Goal: Information Seeking & Learning: Learn about a topic

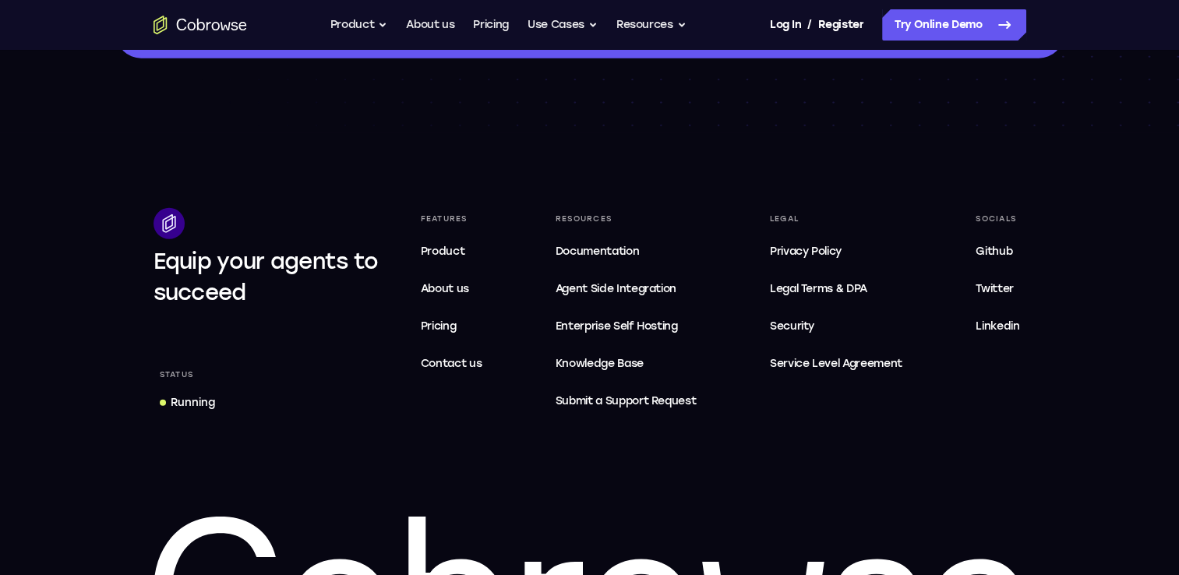
scroll to position [4676, 0]
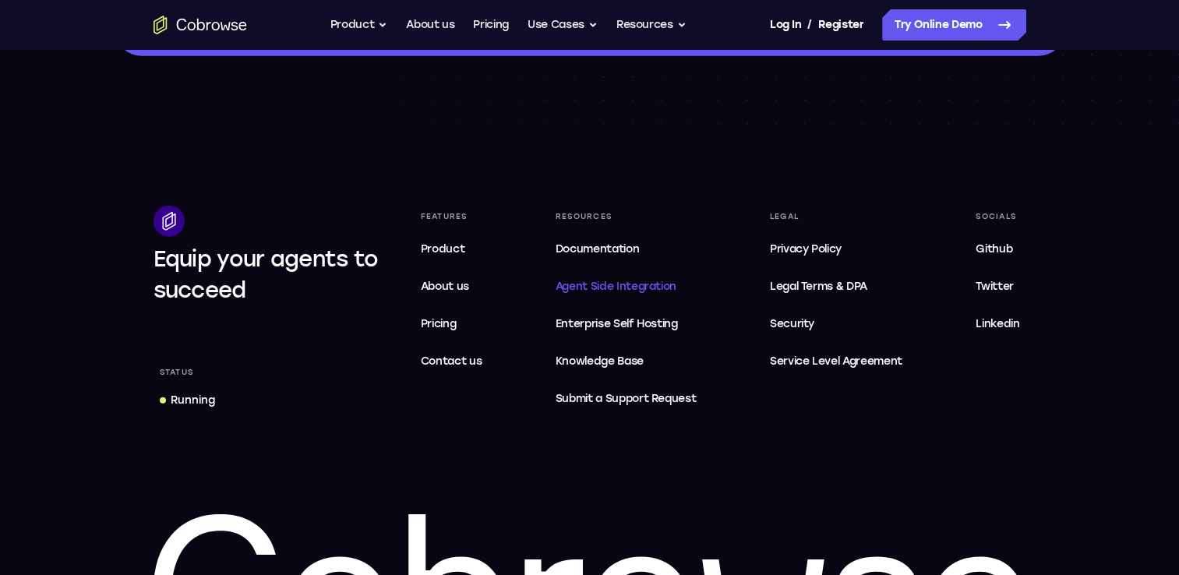
click at [654, 291] on span "Agent Side Integration" at bounding box center [626, 286] width 141 height 19
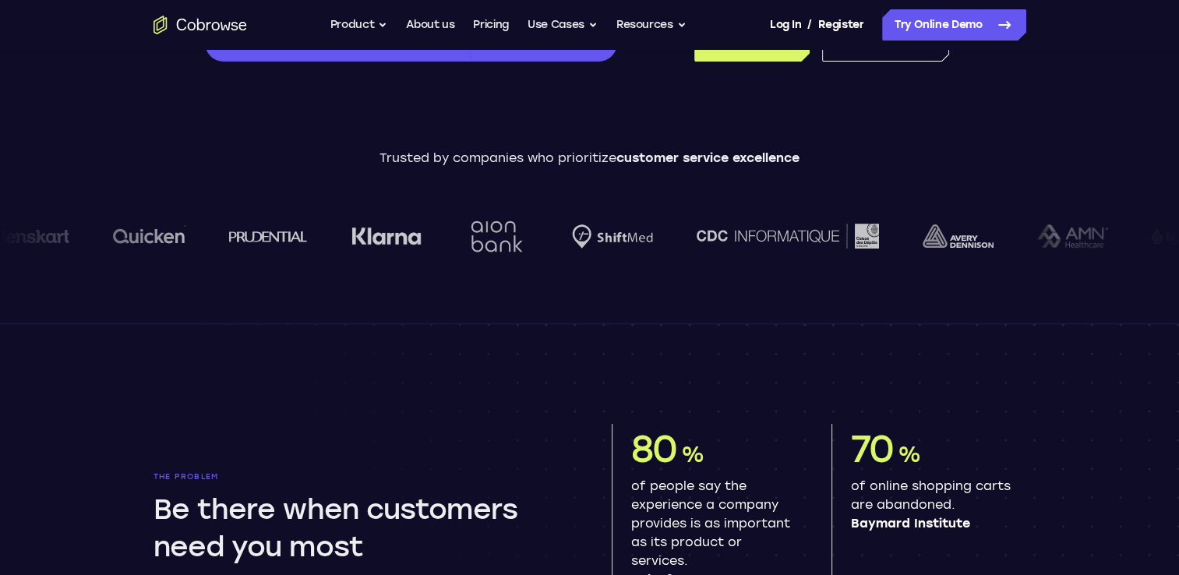
scroll to position [0, 0]
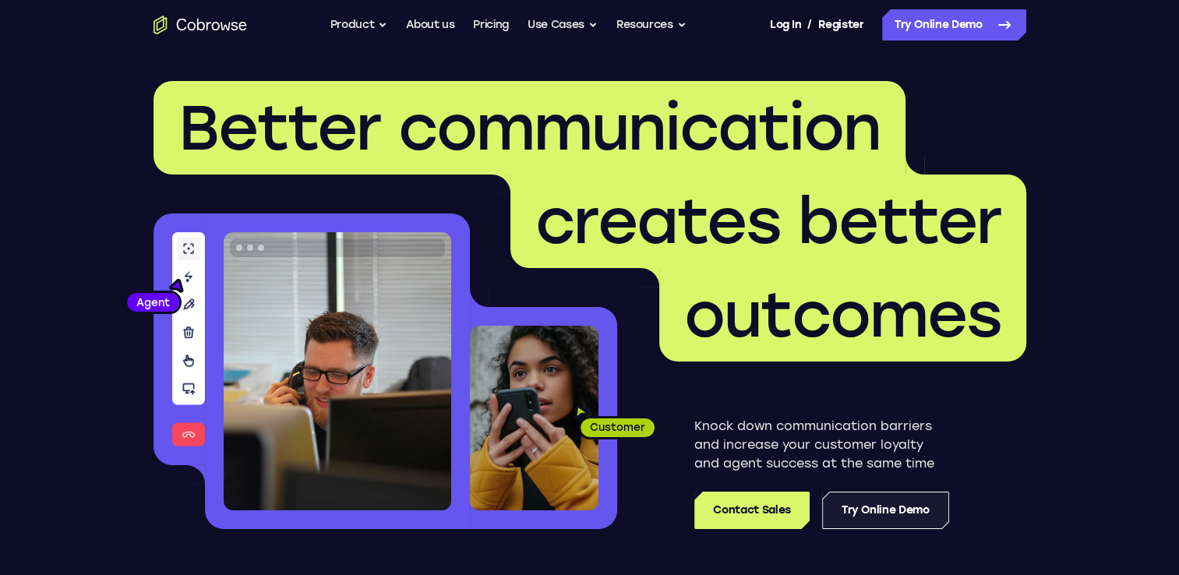
click at [895, 513] on link "Try Online Demo" at bounding box center [885, 510] width 127 height 37
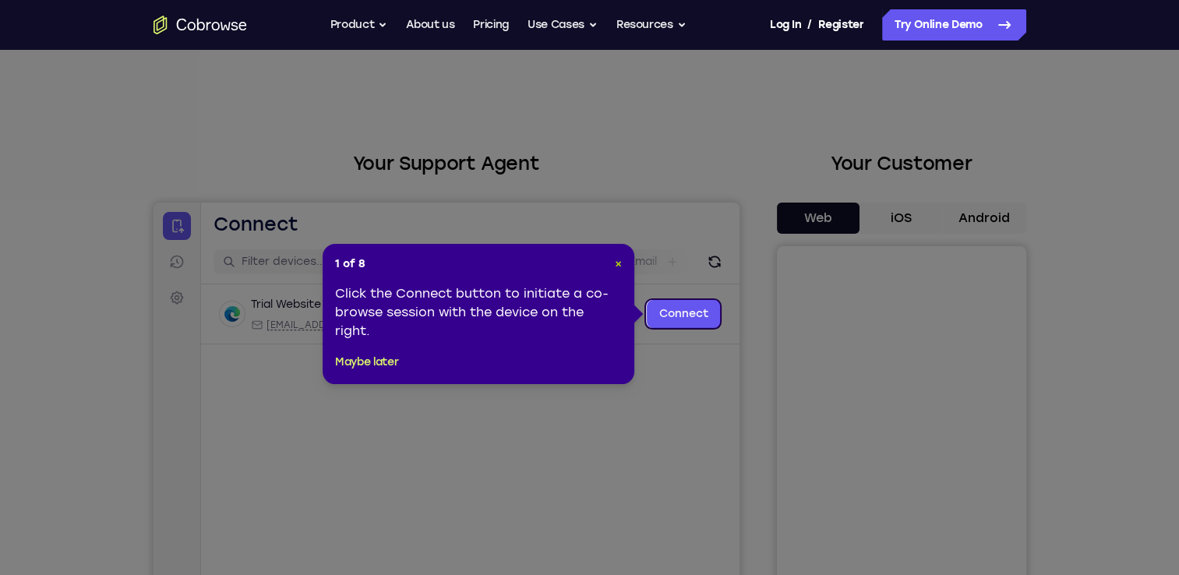
click at [620, 261] on span "×" at bounding box center [618, 263] width 7 height 13
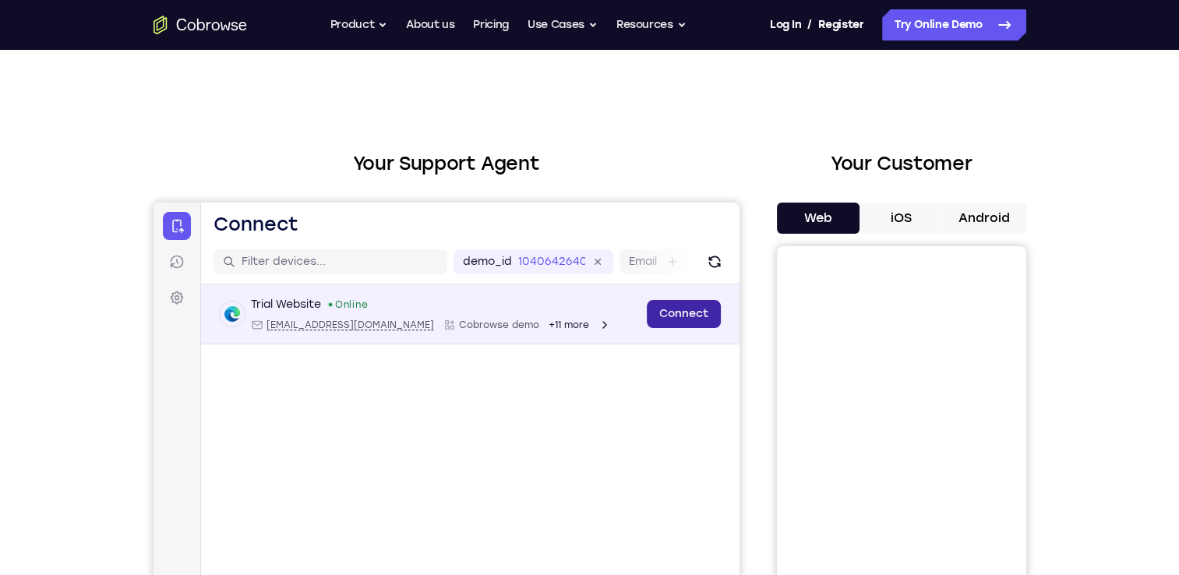
click at [684, 310] on link "Connect" at bounding box center [683, 314] width 74 height 28
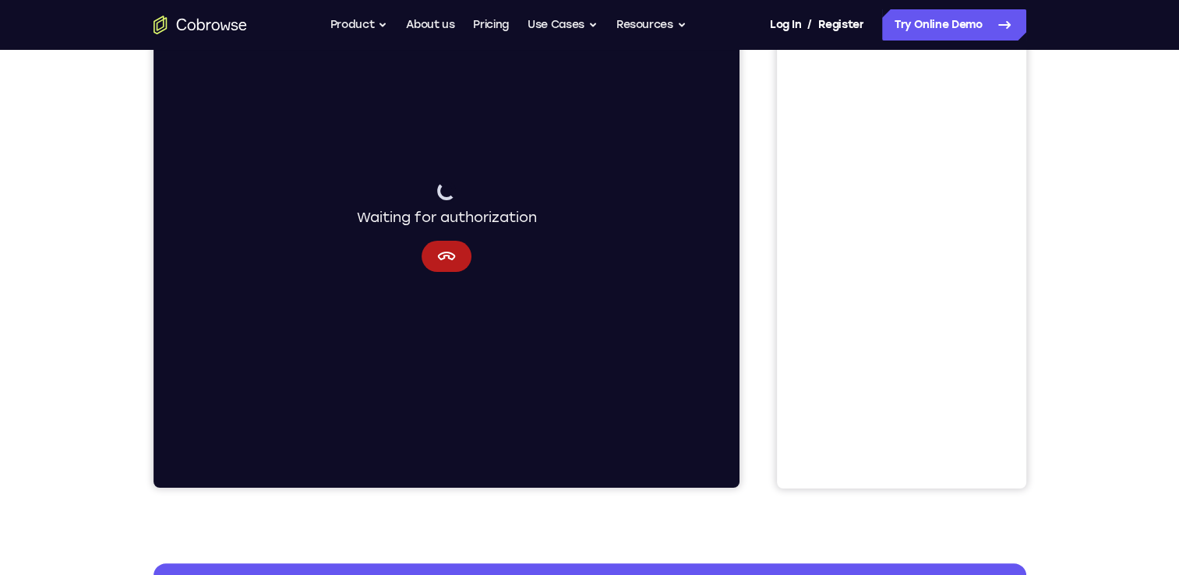
scroll to position [234, 0]
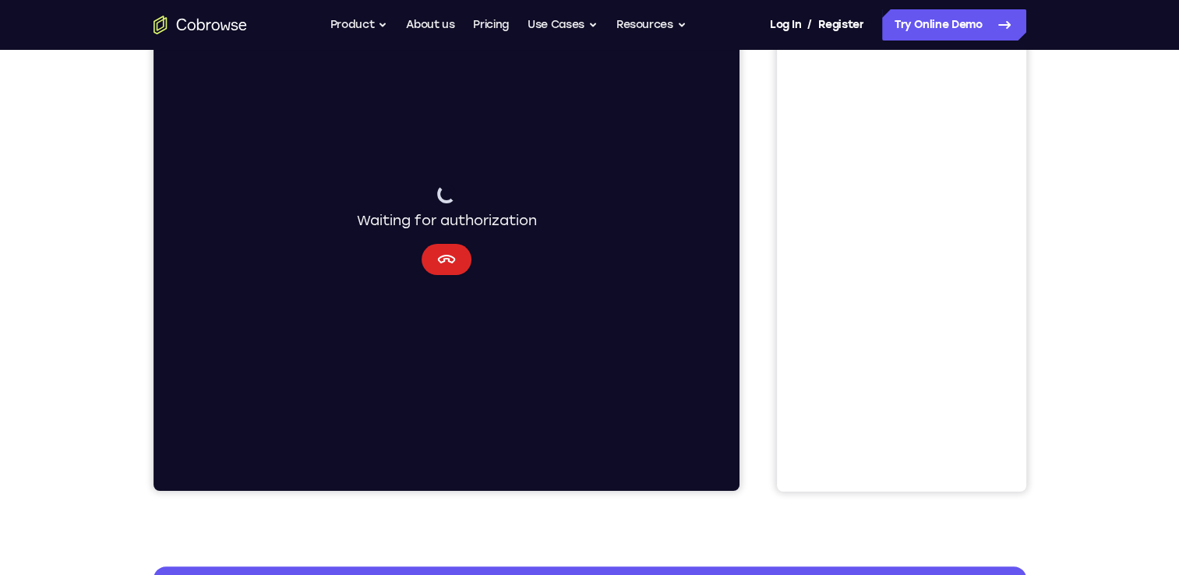
click at [442, 265] on icon "Cancel" at bounding box center [445, 259] width 19 height 19
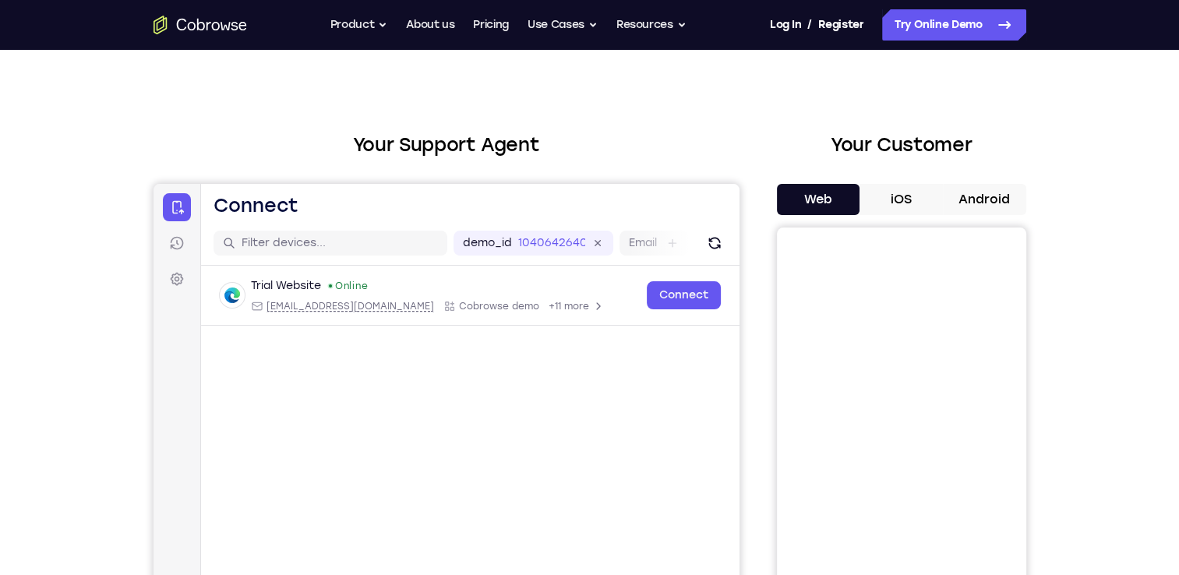
scroll to position [0, 0]
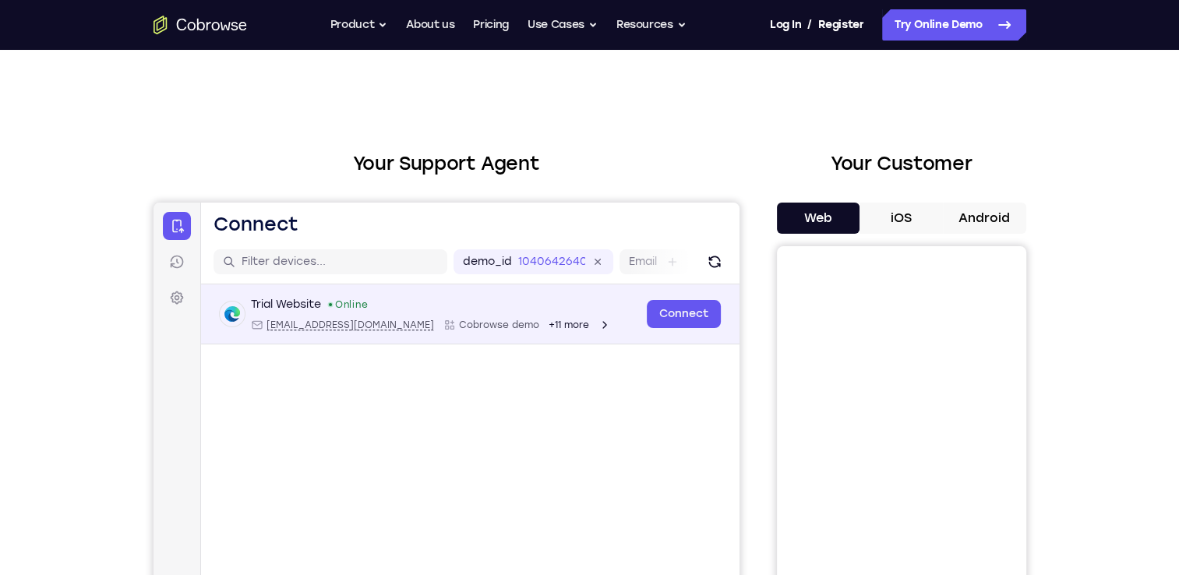
click at [548, 330] on div "+11 more" at bounding box center [579, 325] width 62 height 12
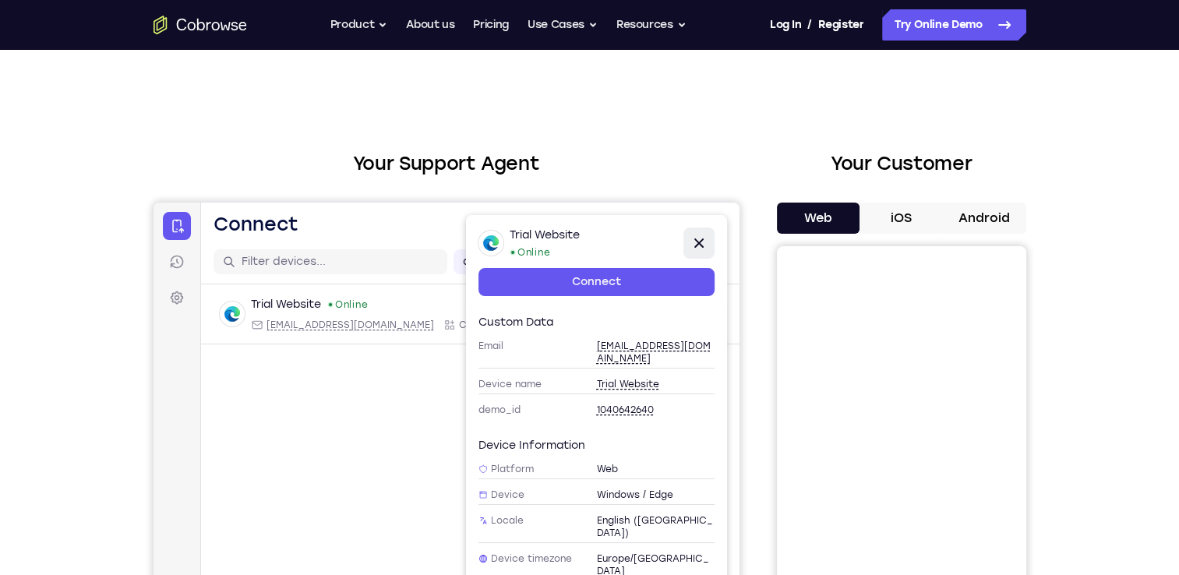
click at [708, 239] on button "Close" at bounding box center [698, 243] width 31 height 31
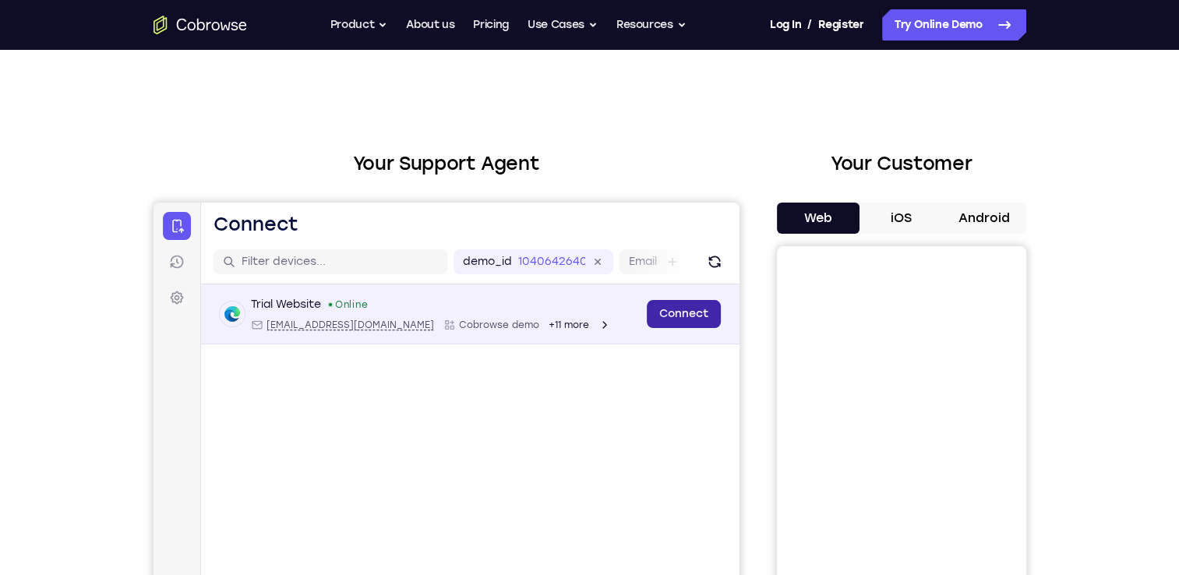
click at [675, 310] on link "Connect" at bounding box center [683, 314] width 74 height 28
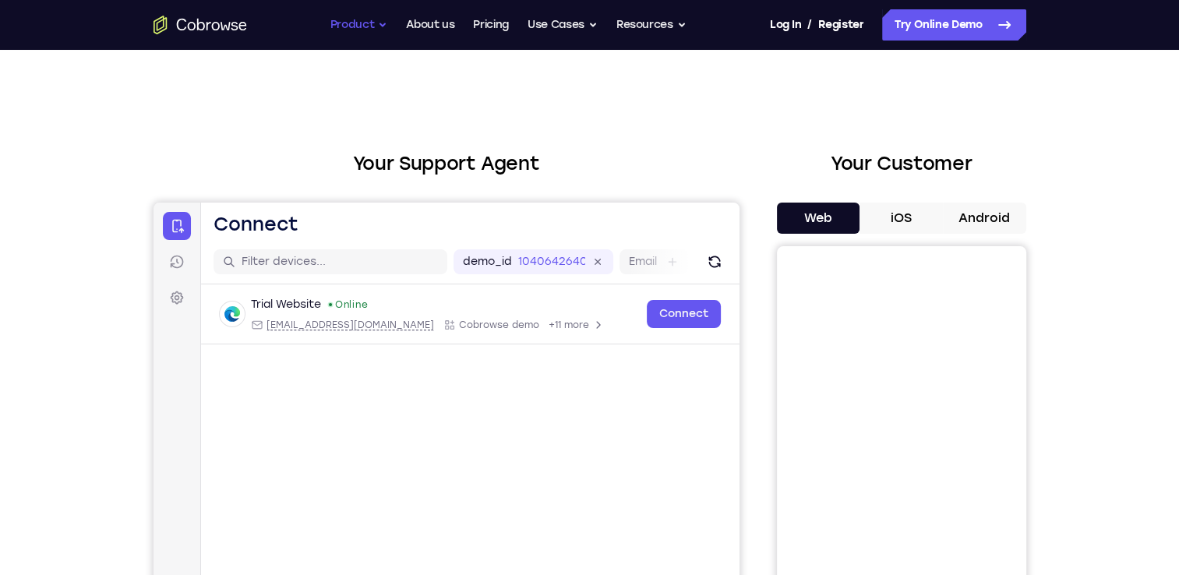
click at [377, 17] on button "Product" at bounding box center [359, 24] width 58 height 31
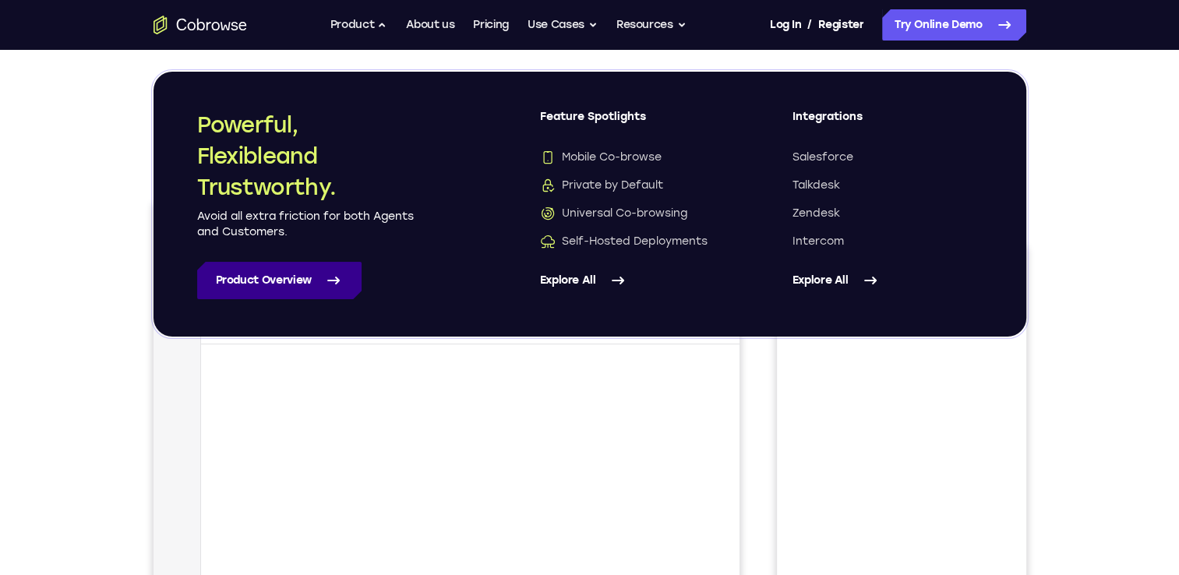
click at [295, 285] on link "Product Overview" at bounding box center [279, 280] width 164 height 37
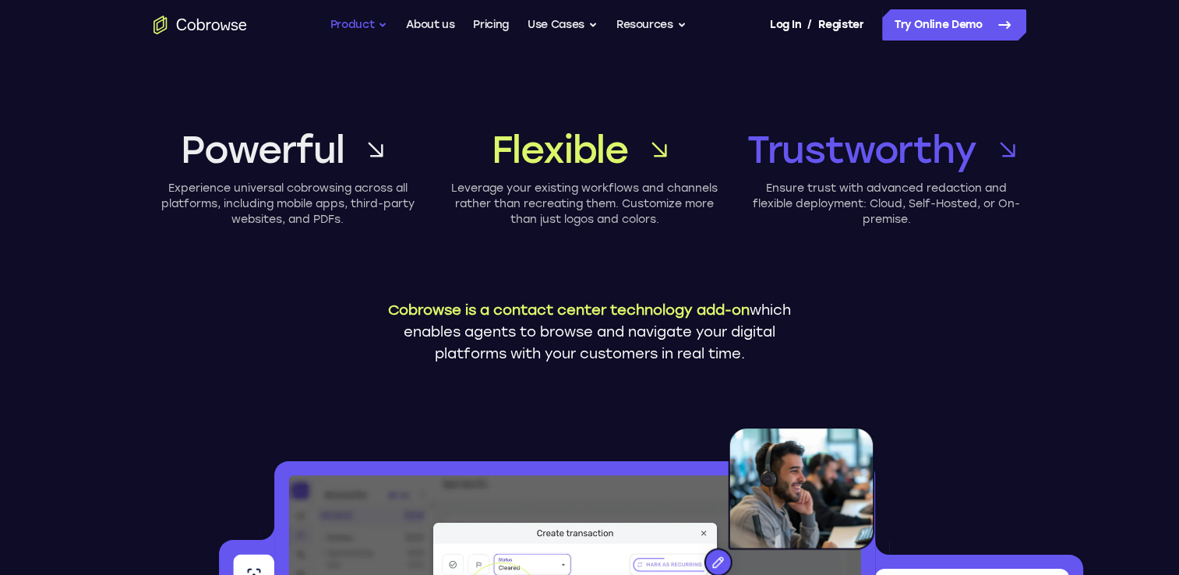
click at [373, 24] on button "Product" at bounding box center [359, 24] width 58 height 31
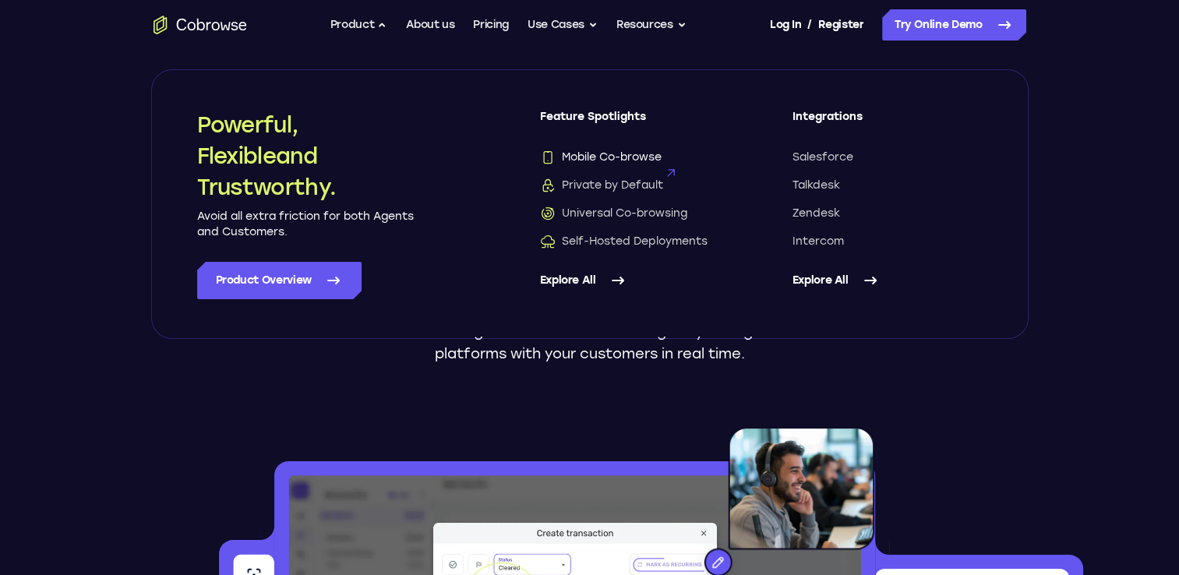
click at [632, 152] on span "Mobile Co-browse" at bounding box center [601, 158] width 122 height 16
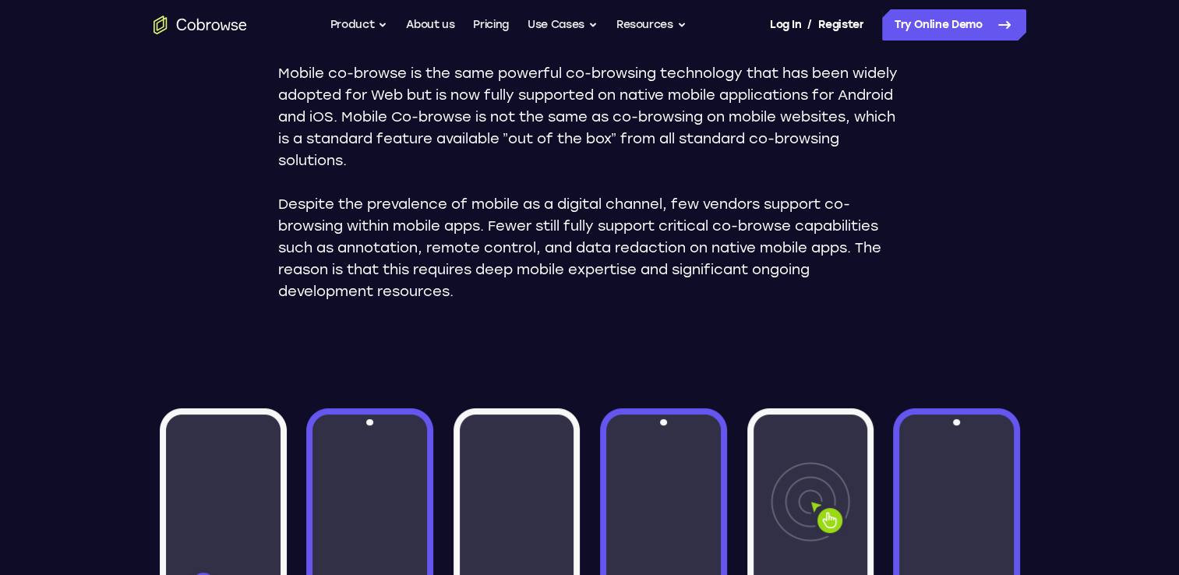
scroll to position [468, 0]
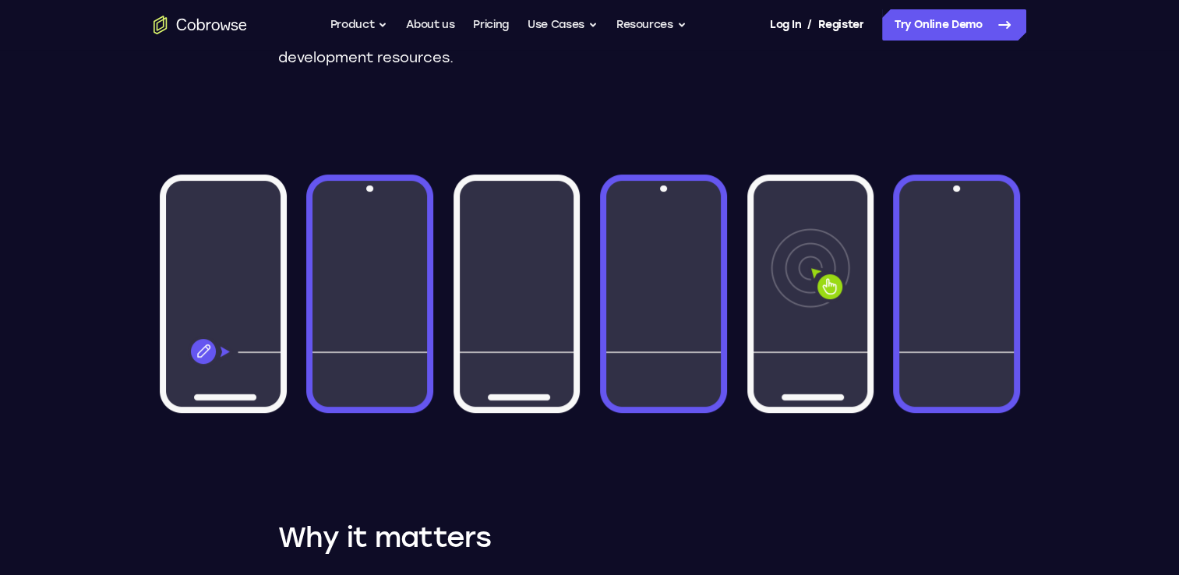
click at [208, 355] on img at bounding box center [590, 293] width 873 height 301
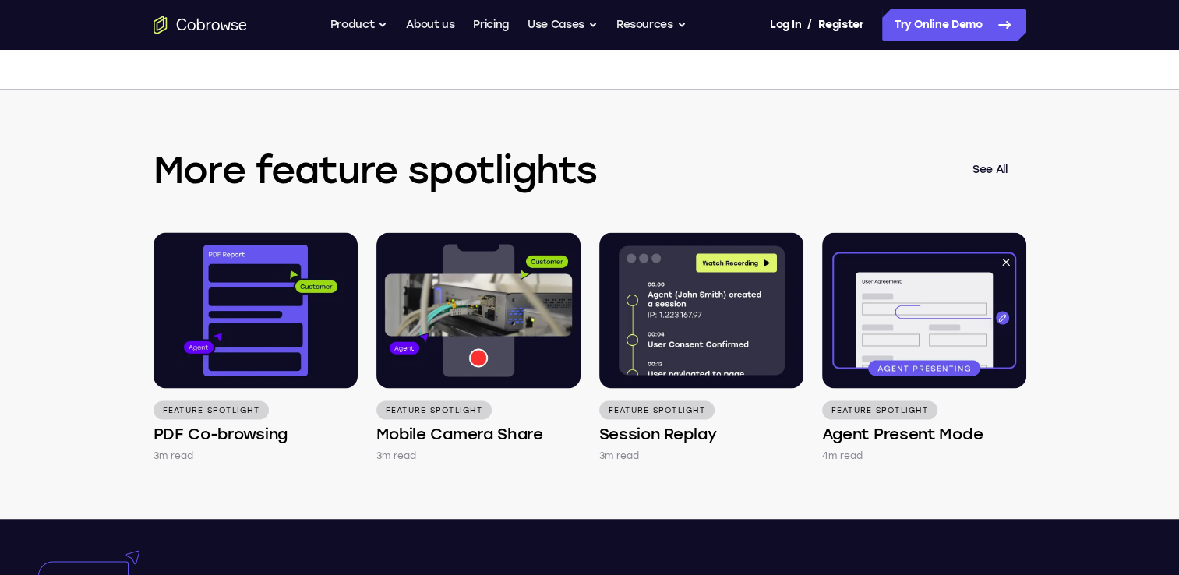
scroll to position [2572, 0]
